Goal: Check status: Check status

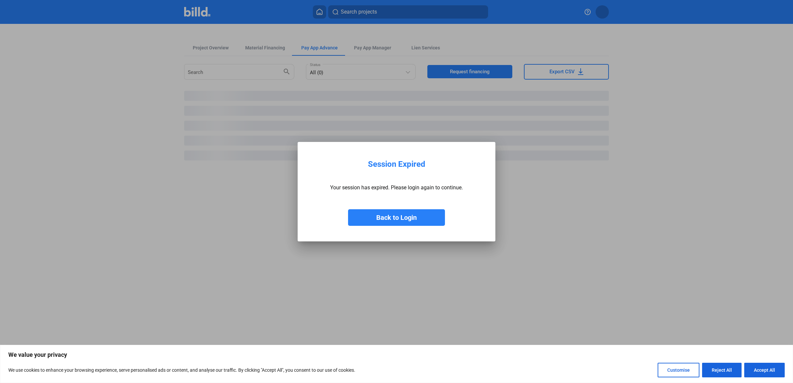
click at [390, 216] on button "Back to Login" at bounding box center [396, 217] width 97 height 17
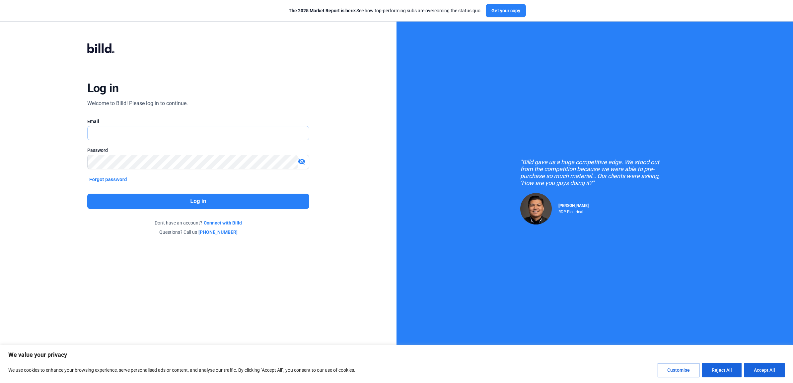
type input "[EMAIL_ADDRESS][DOMAIN_NAME]"
click at [197, 198] on button "Log in" at bounding box center [198, 201] width 222 height 15
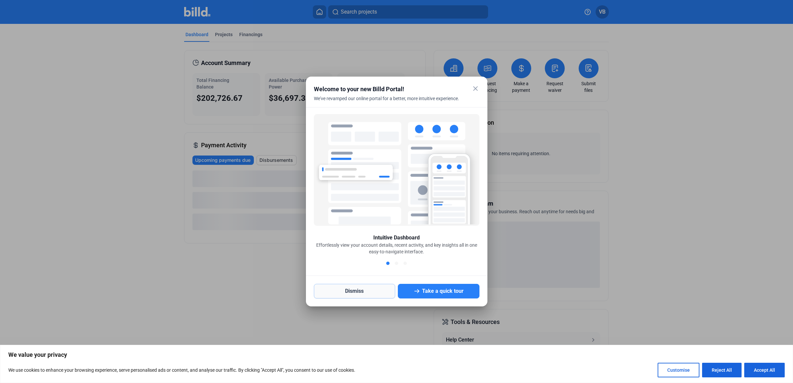
click at [388, 294] on button "Dismiss" at bounding box center [355, 291] width 82 height 15
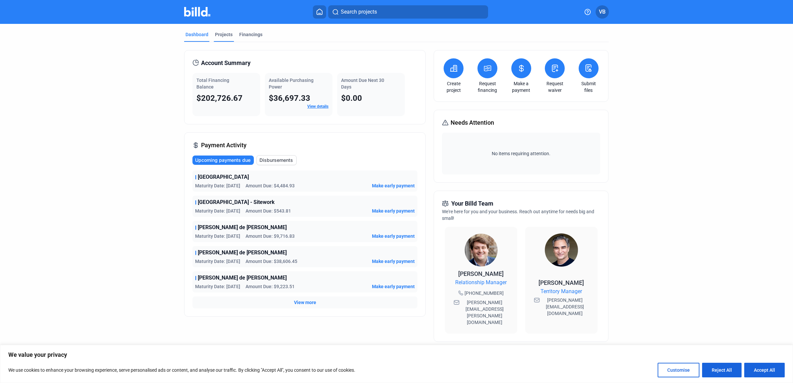
click at [224, 35] on div "Projects" at bounding box center [224, 34] width 18 height 7
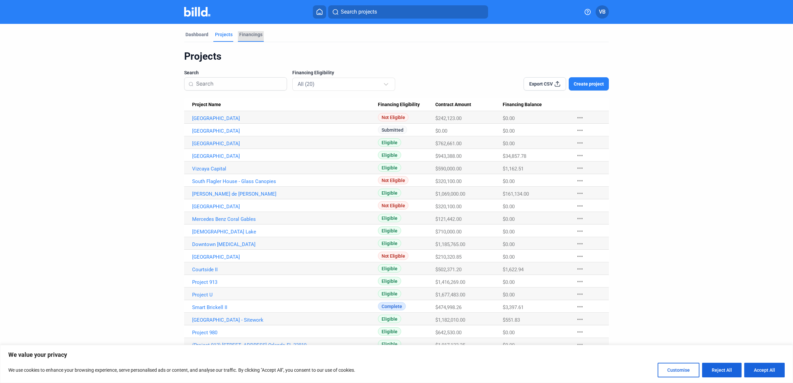
click at [254, 32] on div "Financings" at bounding box center [250, 34] width 23 height 7
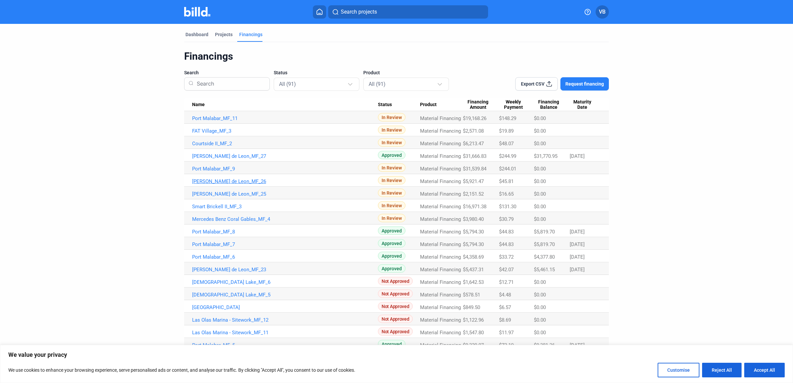
click at [231, 121] on link "[PERSON_NAME] de Leon_MF_26" at bounding box center [285, 118] width 186 height 6
click at [219, 121] on link "Port Malabar_MF_8" at bounding box center [285, 118] width 186 height 6
click at [231, 121] on link "[PERSON_NAME] de Leon_MF_23" at bounding box center [285, 118] width 186 height 6
click at [221, 121] on link "[PERSON_NAME] de Leon_MF_26" at bounding box center [285, 118] width 186 height 6
